Goal: Task Accomplishment & Management: Complete application form

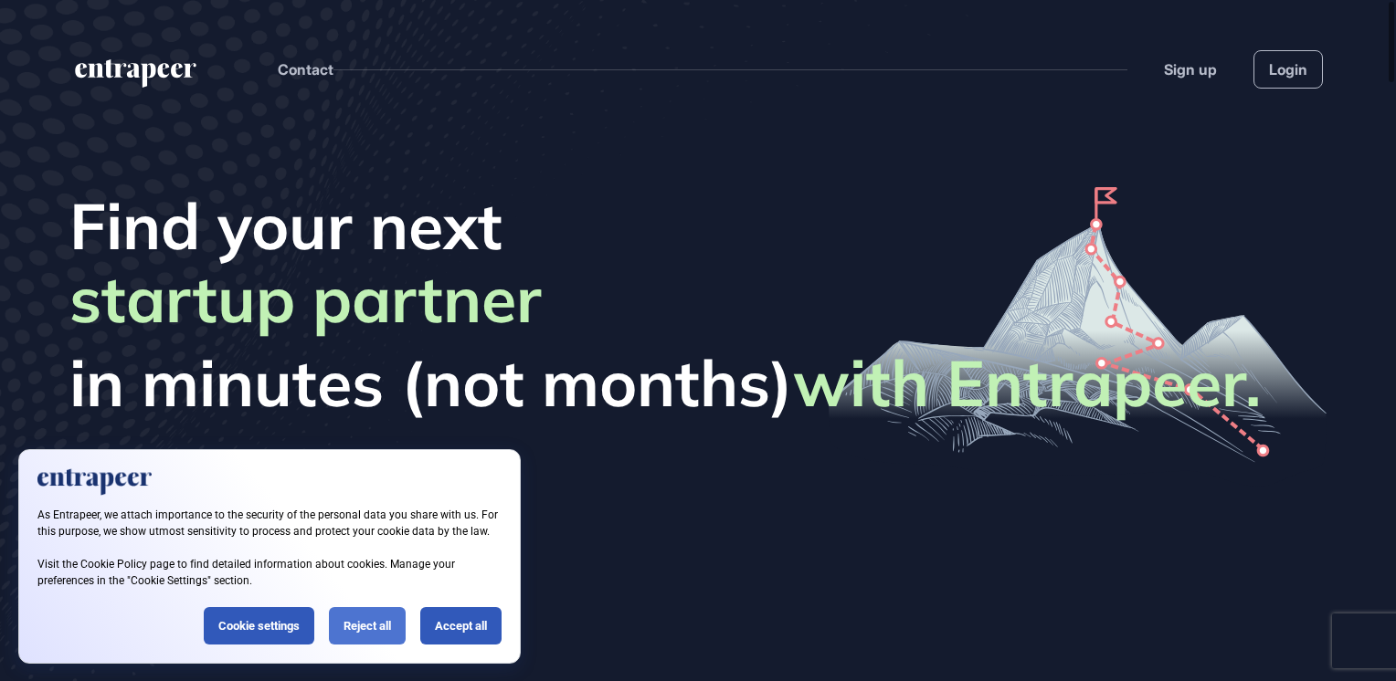
click at [360, 629] on div "Reject all" at bounding box center [367, 625] width 77 height 37
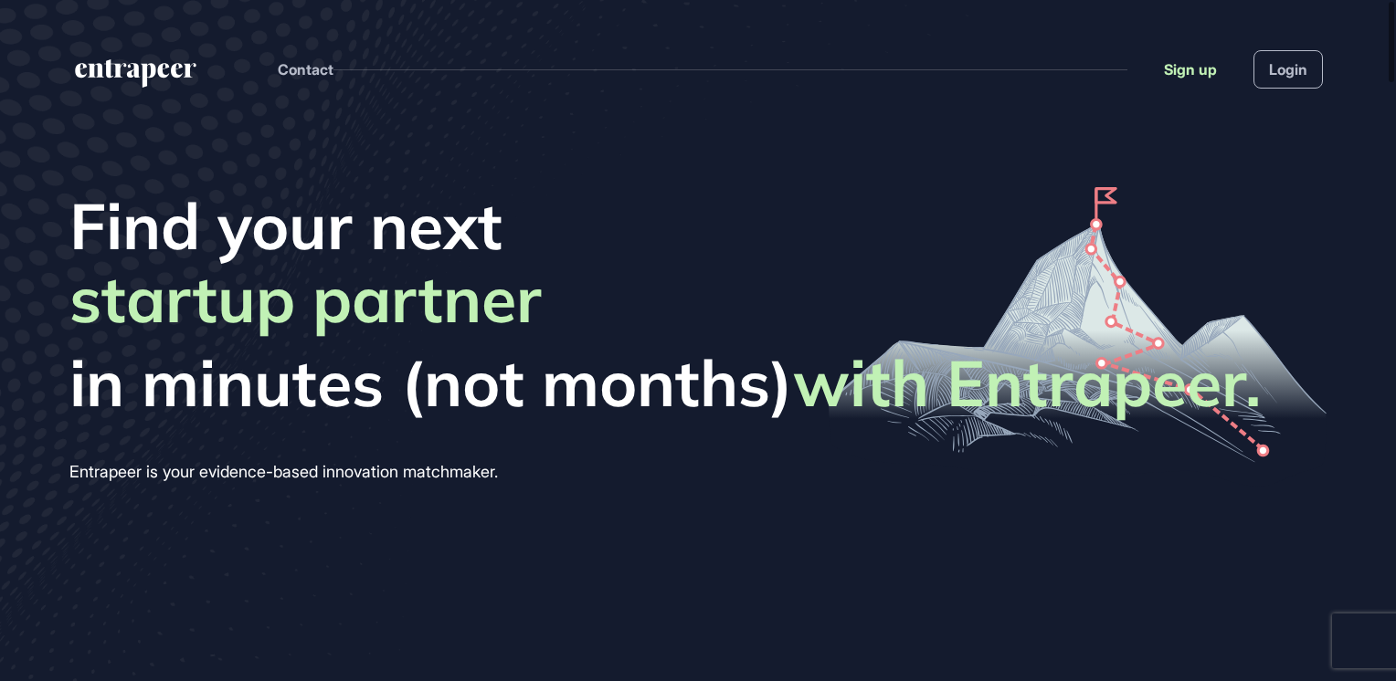
click at [1184, 69] on link "Sign up" at bounding box center [1190, 69] width 53 height 22
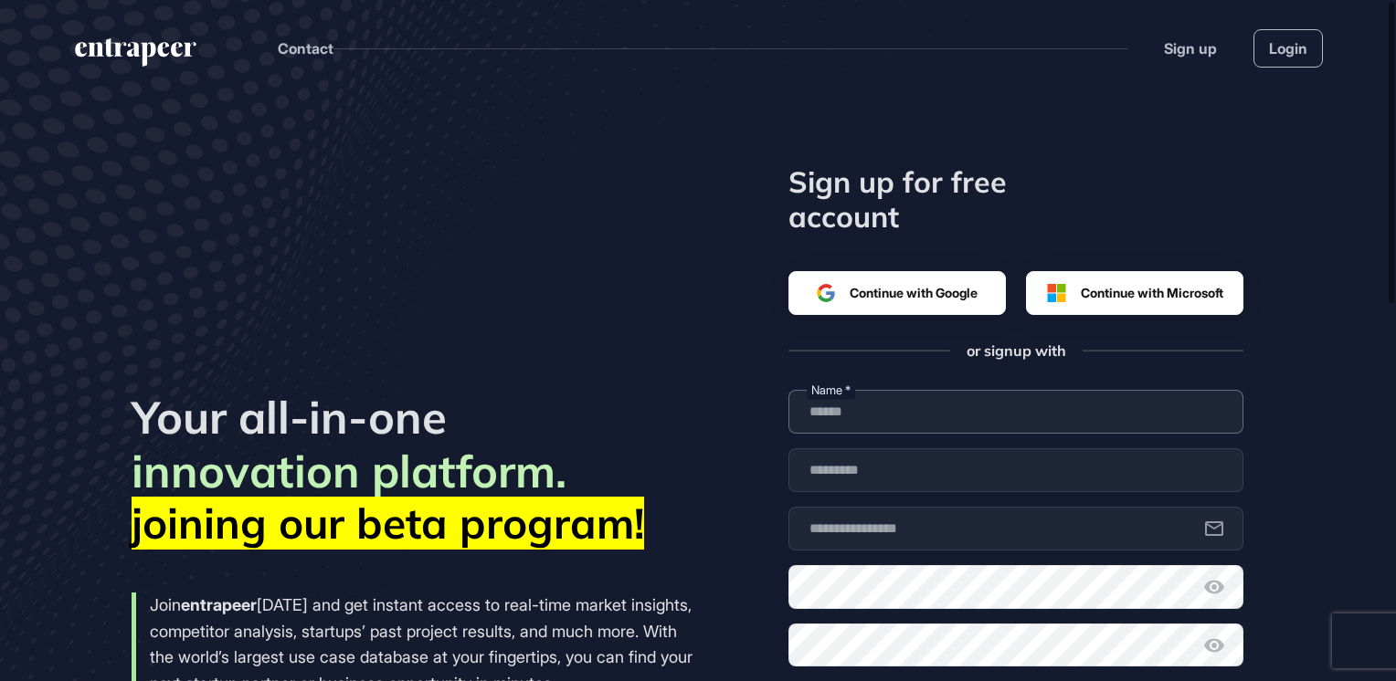
click at [910, 402] on input "text" at bounding box center [1015, 412] width 455 height 44
type input "******"
click at [873, 460] on input "text" at bounding box center [1015, 471] width 455 height 44
type input "****"
click at [864, 521] on input "text" at bounding box center [1015, 529] width 455 height 44
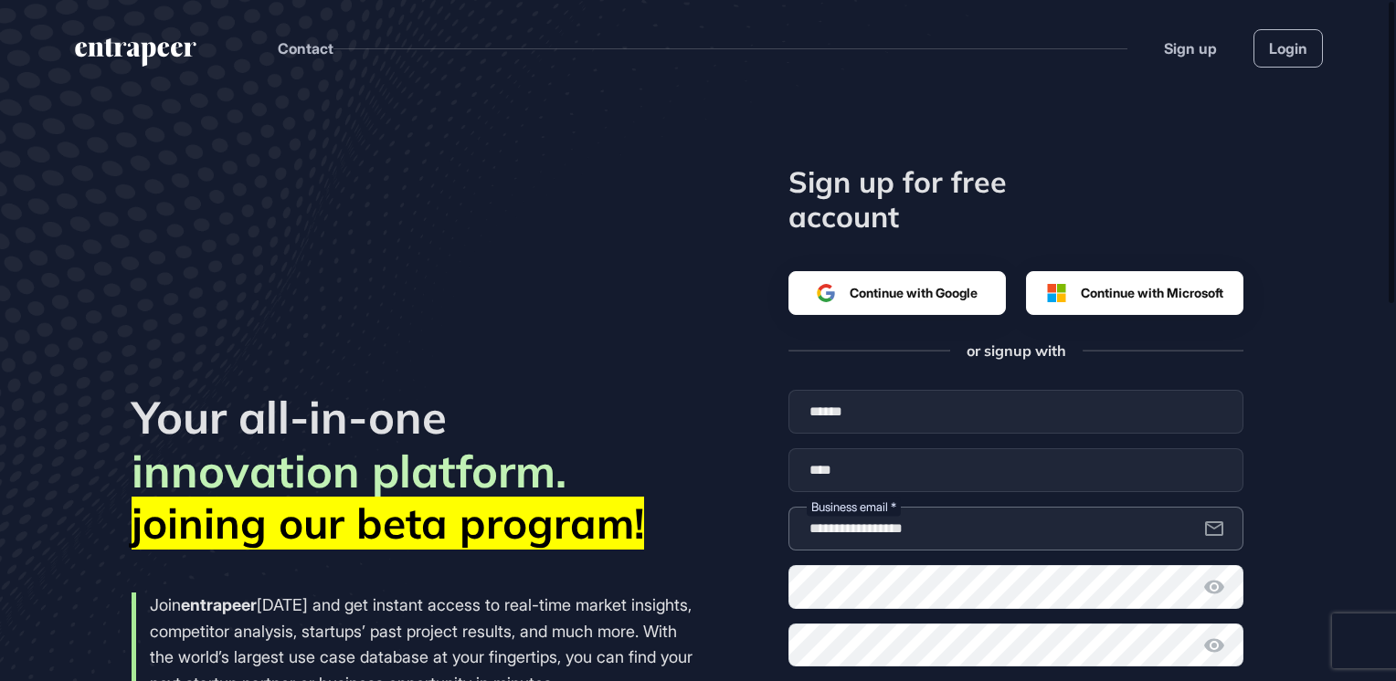
type input "**********"
click at [1210, 586] on icon at bounding box center [1214, 587] width 22 height 22
click at [736, 630] on div "**********" at bounding box center [698, 513] width 1133 height 698
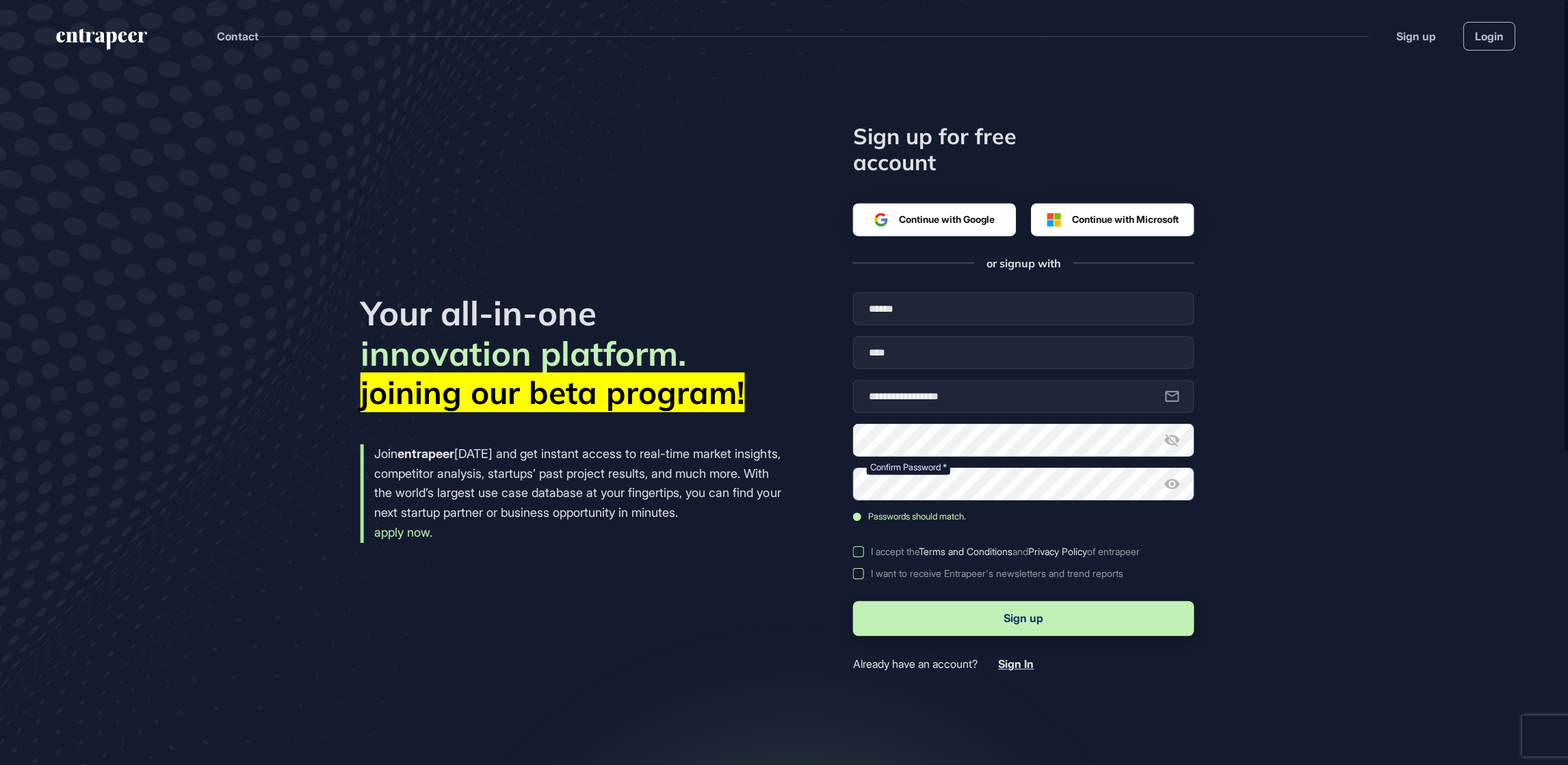
scroll to position [765, 1568]
click at [860, 510] on label "I accept the Terms and Conditions and Privacy Policy of entrapeer" at bounding box center [1021, 552] width 341 height 11
click at [859, 510] on label "I want to receive Entrapeer's newsletters and trend reports" at bounding box center [1021, 573] width 341 height 11
click at [1005, 510] on button "Sign up" at bounding box center [1021, 618] width 341 height 35
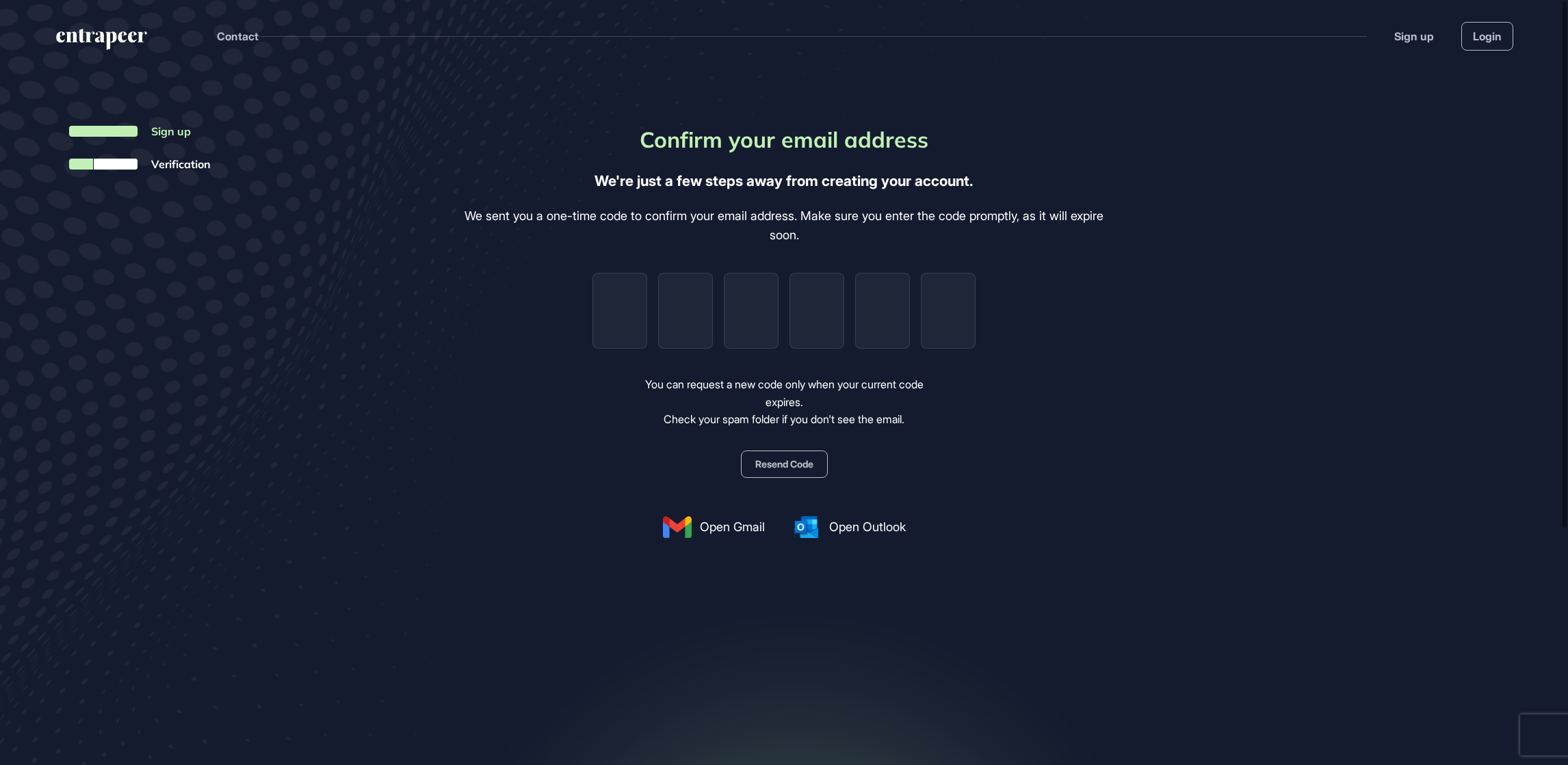
click at [768, 459] on button "Resend Code" at bounding box center [784, 464] width 87 height 28
click at [616, 325] on input "tel" at bounding box center [619, 310] width 55 height 76
type input "*"
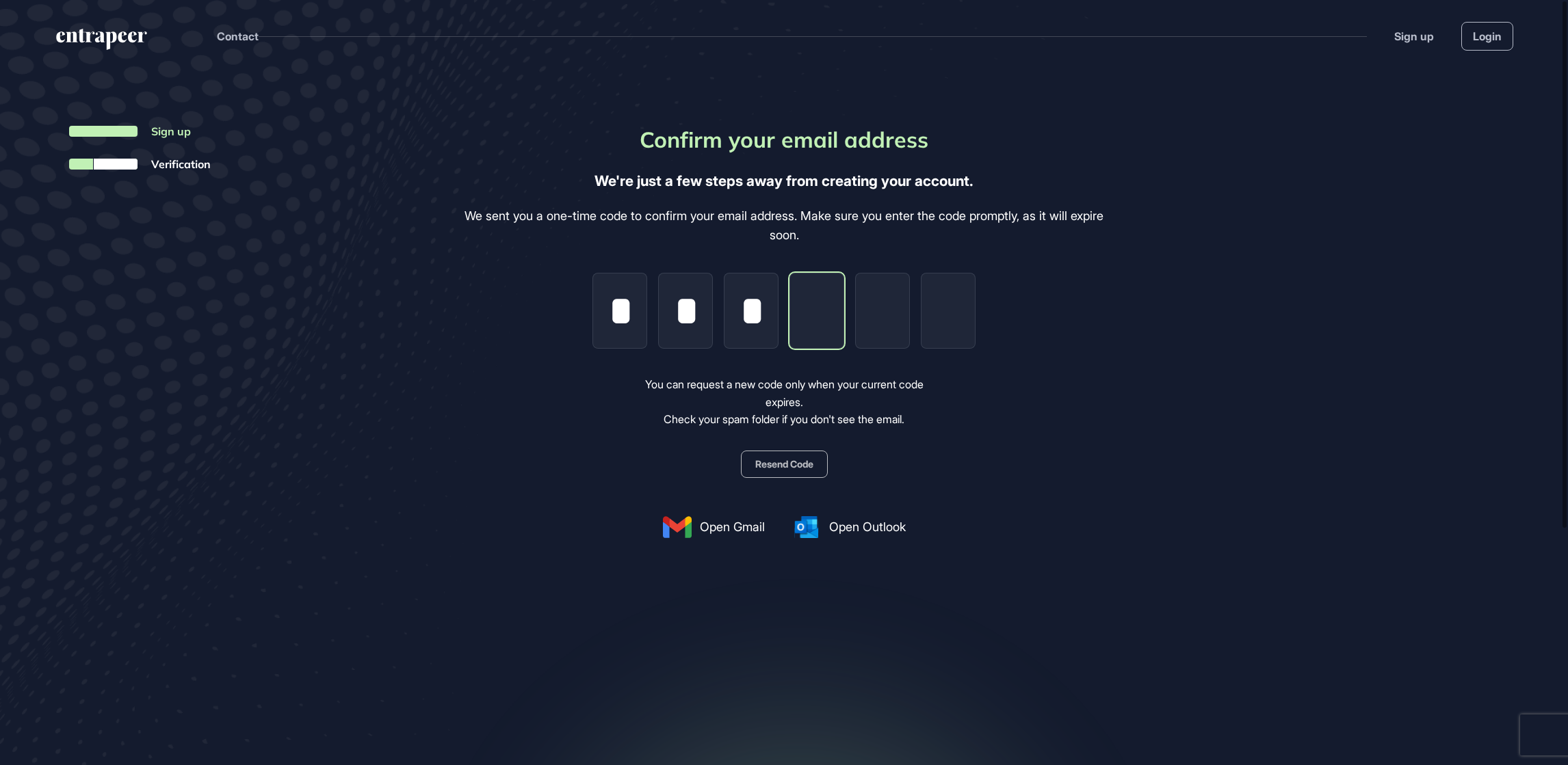
type input "*"
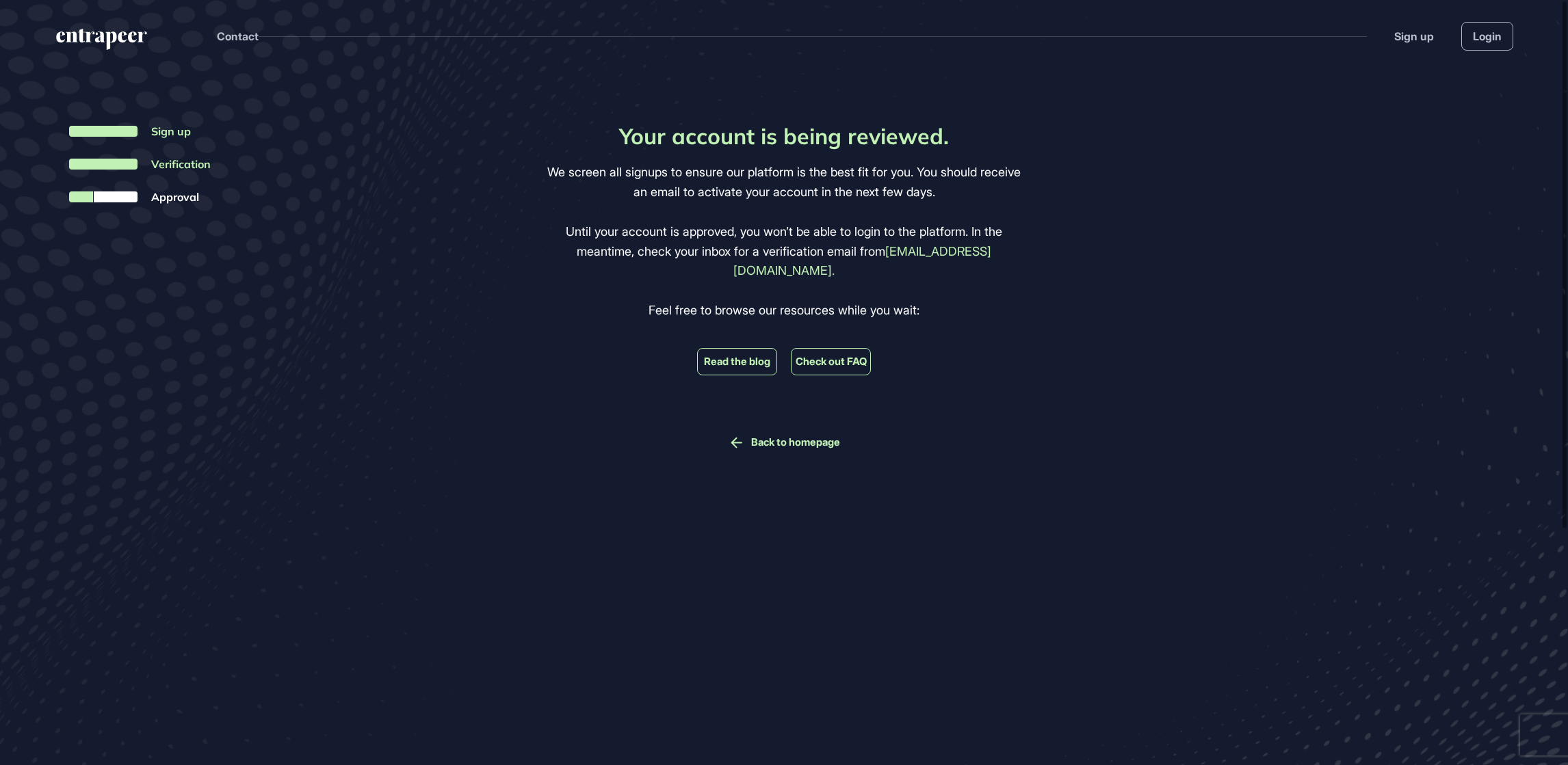
click at [738, 434] on icon at bounding box center [736, 442] width 17 height 17
click at [756, 436] on link "Back to homepage" at bounding box center [795, 442] width 89 height 12
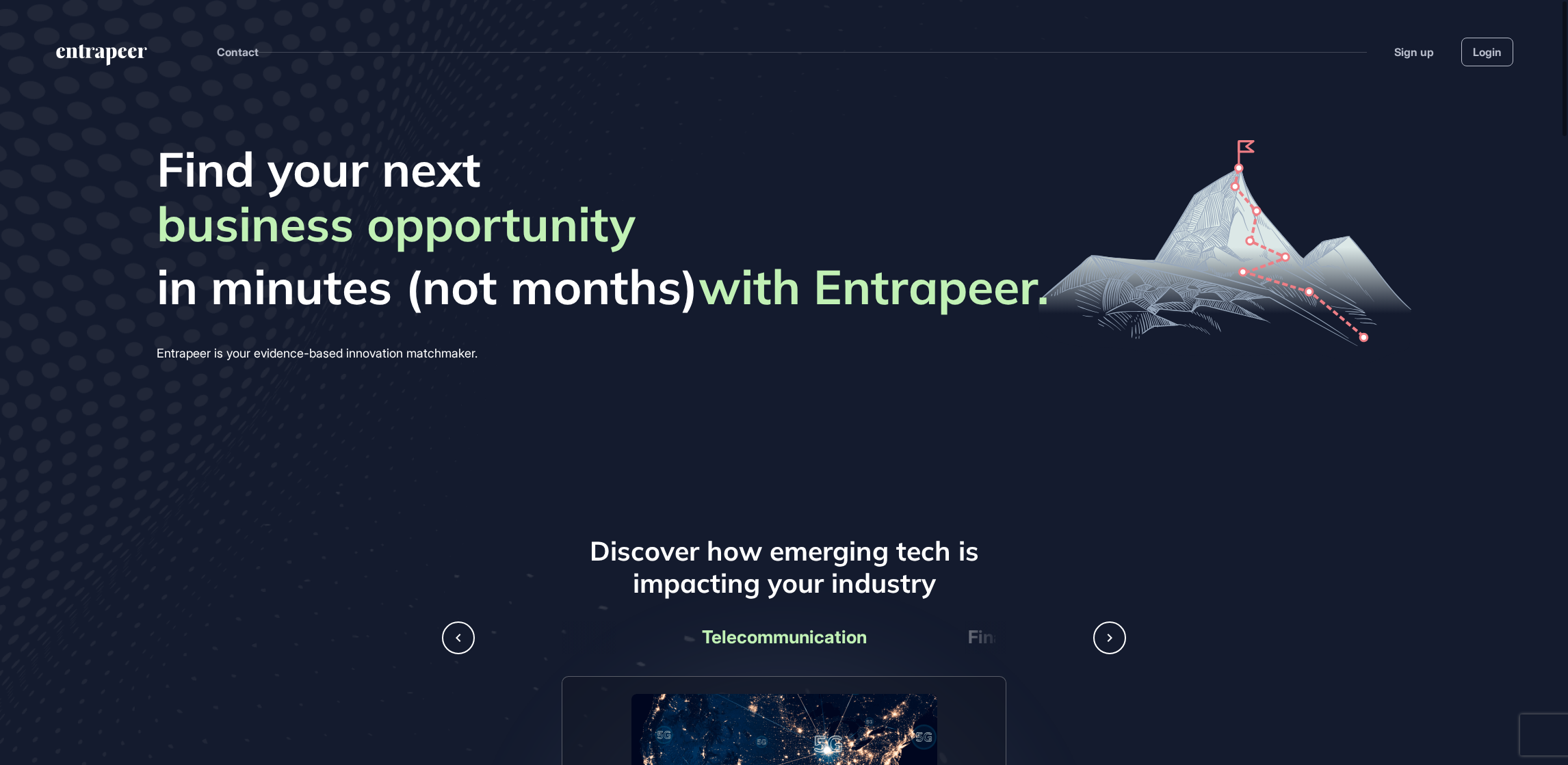
drag, startPoint x: 1567, startPoint y: 136, endPoint x: 1567, endPoint y: 506, distance: 370.0
click at [1045, 430] on html "Contact Sign up Login Find your next business opportunity startup partner reven…" at bounding box center [784, 382] width 1568 height 765
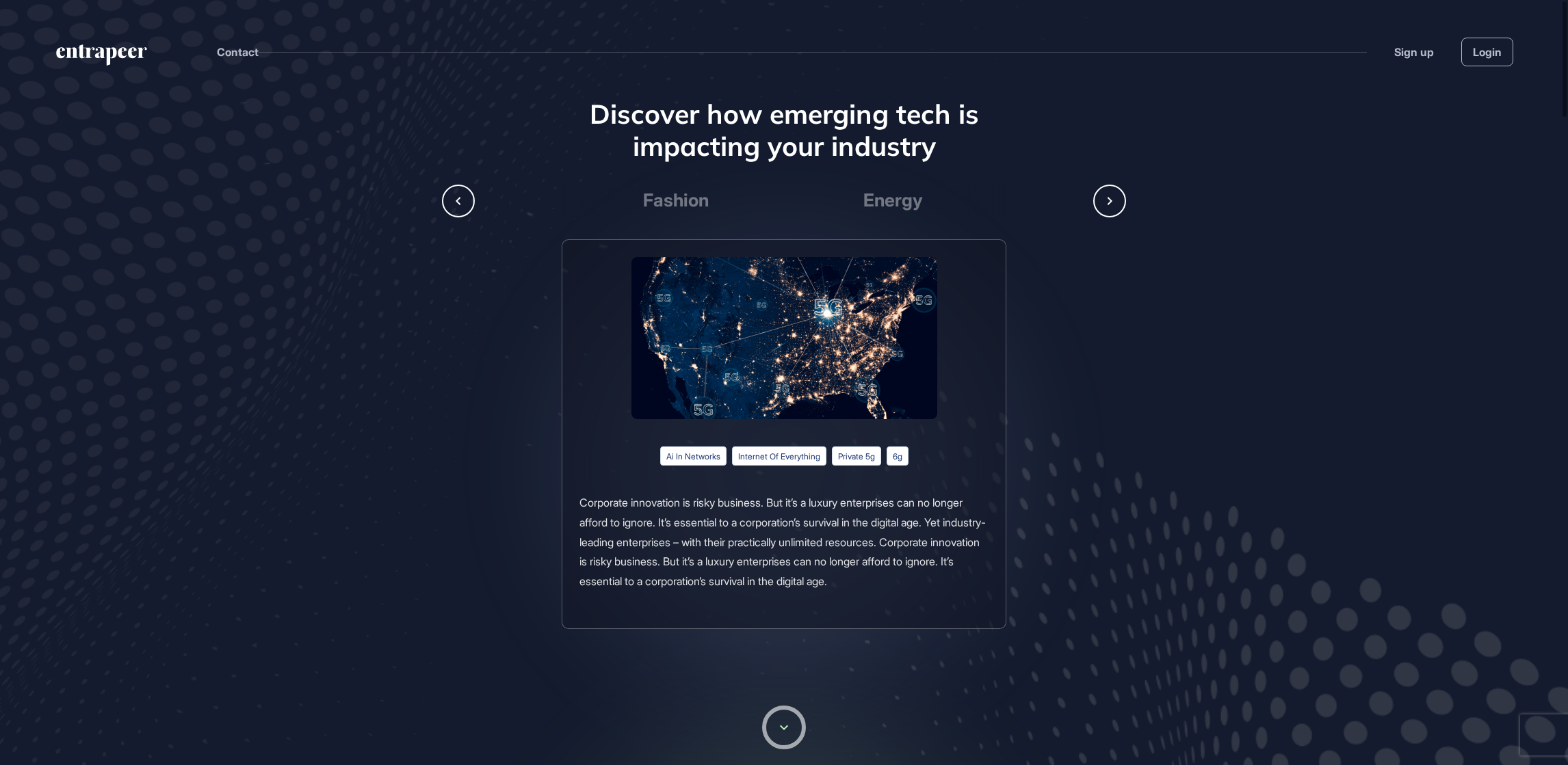
click at [1045, 201] on icon at bounding box center [1110, 201] width 16 height 16
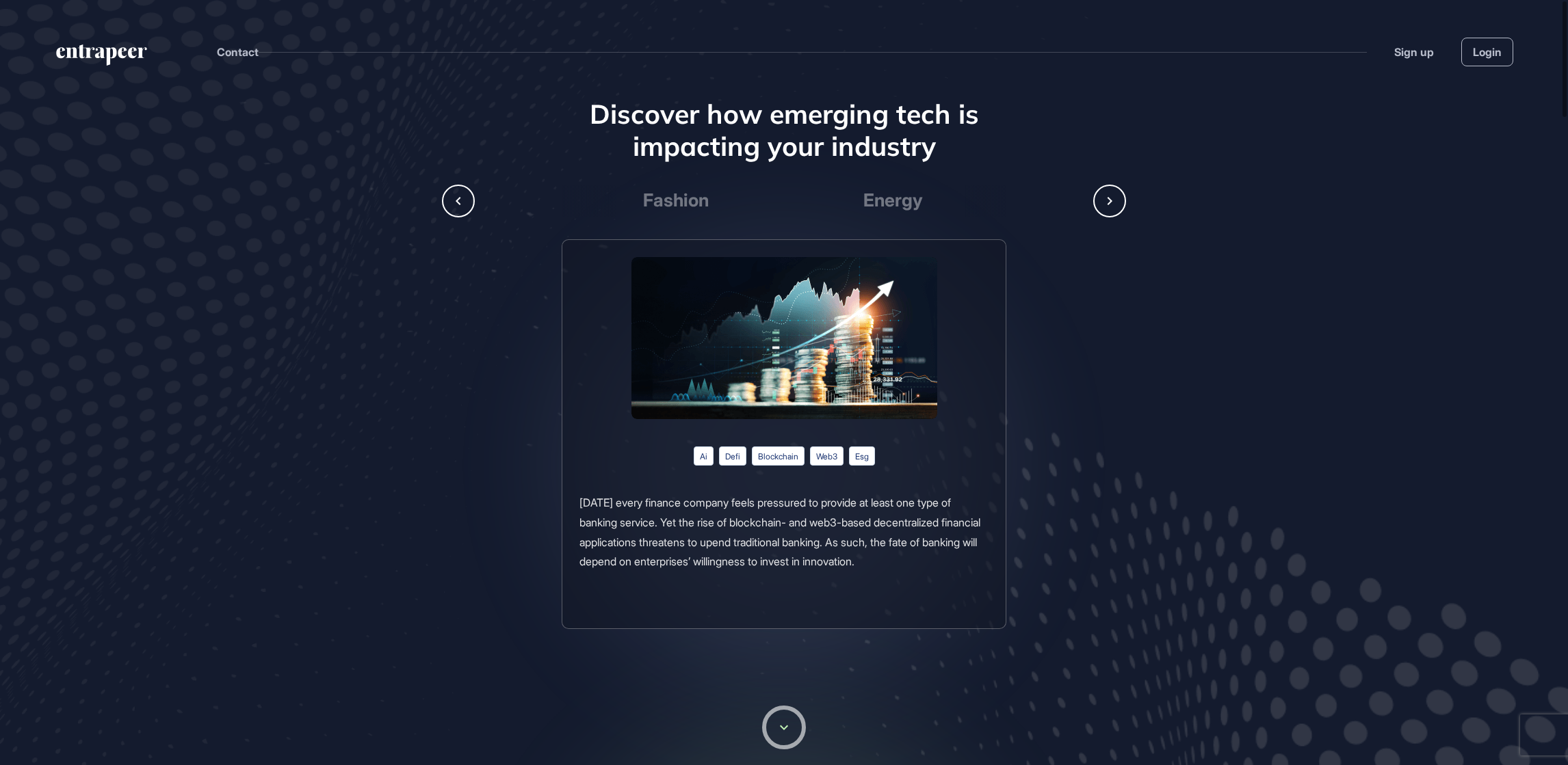
click at [1045, 201] on icon at bounding box center [1110, 201] width 16 height 16
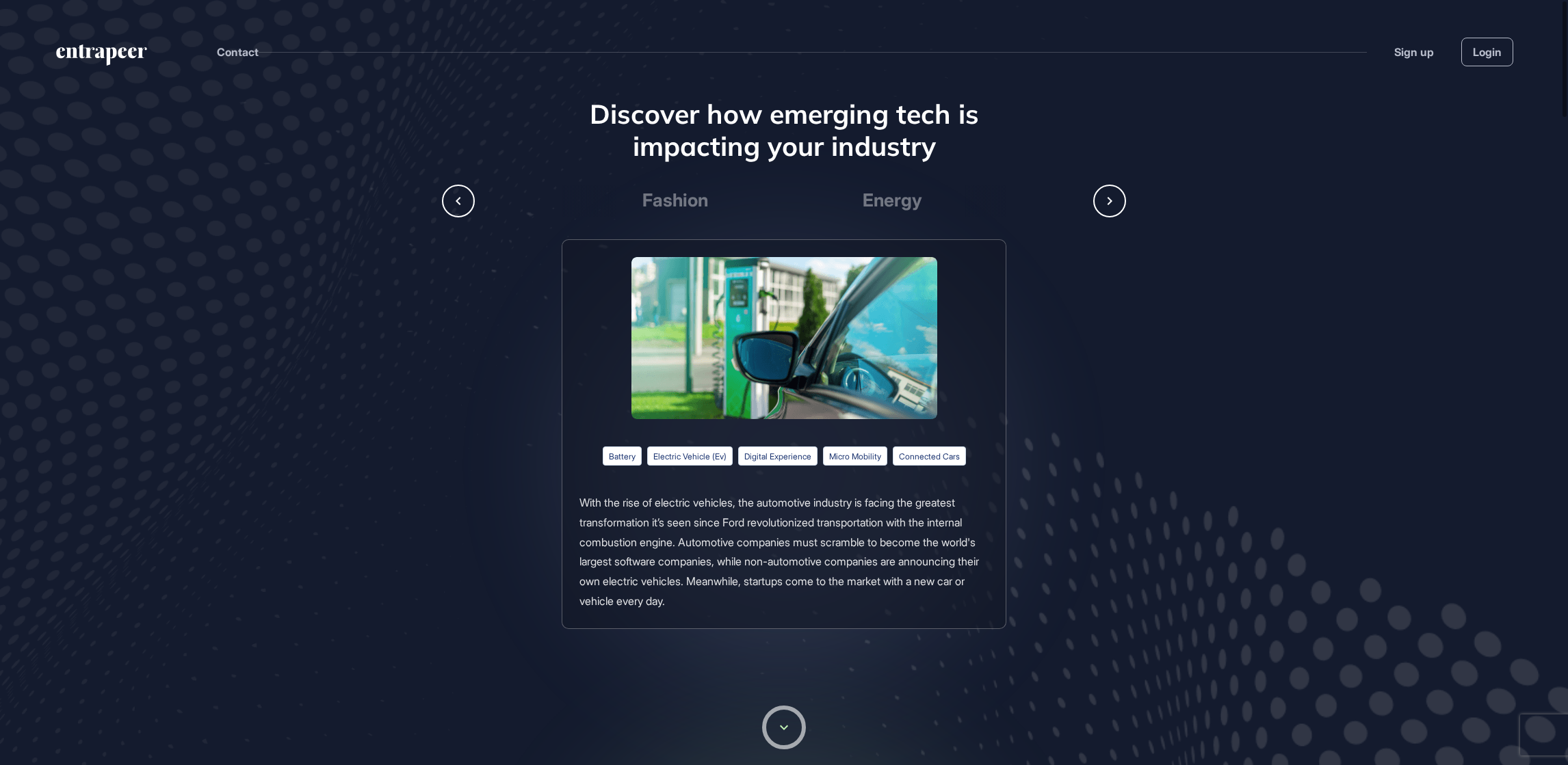
scroll to position [0, 759]
